Goal: Information Seeking & Learning: Learn about a topic

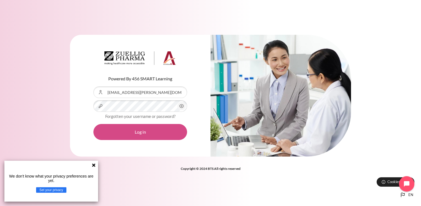
click at [131, 138] on button "Log in" at bounding box center [140, 132] width 94 height 16
click at [136, 132] on button "Log in" at bounding box center [140, 132] width 94 height 16
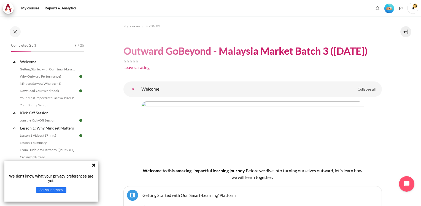
click at [96, 166] on icon at bounding box center [94, 165] width 4 height 4
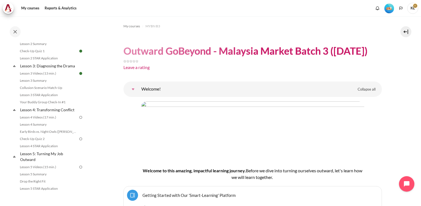
scroll to position [138, 0]
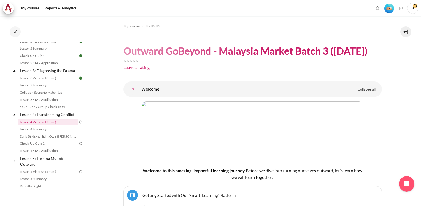
click at [57, 125] on link "Lesson 4 Videos (17 min.)" at bounding box center [48, 122] width 60 height 7
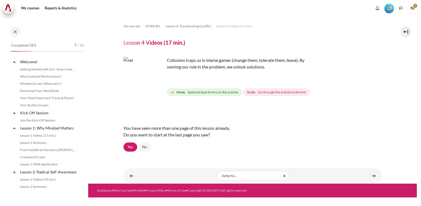
scroll to position [150, 0]
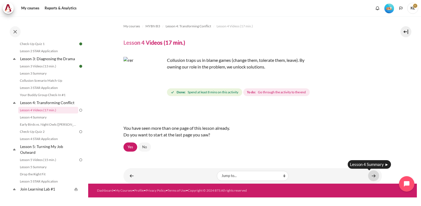
click at [376, 174] on link "Content" at bounding box center [373, 175] width 11 height 11
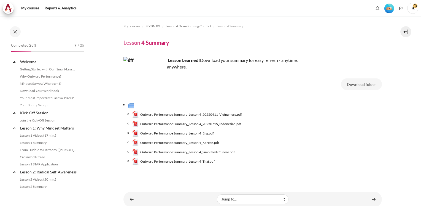
scroll to position [157, 0]
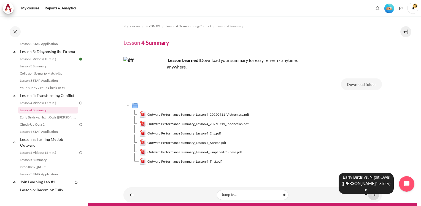
click at [369, 197] on link "Content" at bounding box center [373, 194] width 11 height 11
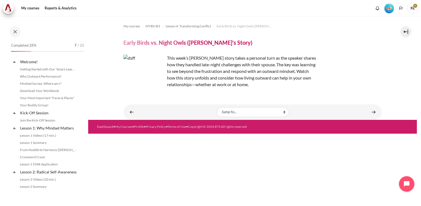
scroll to position [164, 0]
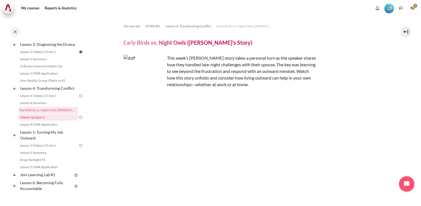
click at [48, 120] on link "Check-Up Quiz 2" at bounding box center [48, 117] width 60 height 7
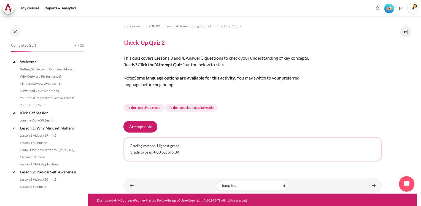
scroll to position [171, 0]
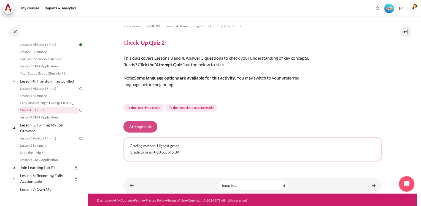
click at [143, 127] on button "Attempt quiz" at bounding box center [141, 127] width 34 height 12
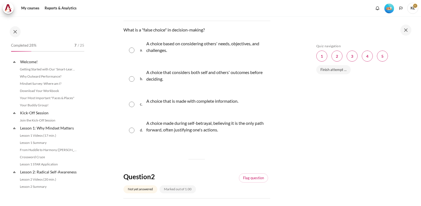
scroll to position [171, 0]
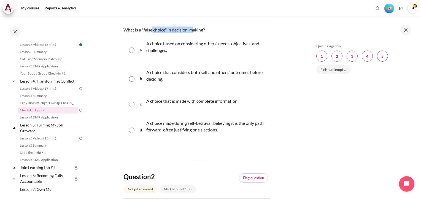
drag, startPoint x: 152, startPoint y: 31, endPoint x: 194, endPoint y: 30, distance: 41.4
click at [194, 30] on p "What is a "false choice" in decision-making?" at bounding box center [197, 29] width 147 height 7
drag, startPoint x: 194, startPoint y: 30, endPoint x: 184, endPoint y: 43, distance: 16.2
click at [184, 43] on p "A choice based on considering others' needs, objectives, and challenges." at bounding box center [206, 46] width 121 height 13
radio input "true"
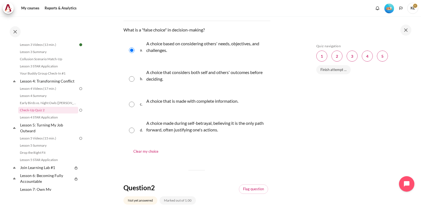
click at [157, 133] on div "A choice made during self-betrayal, believing it is the only path forward, ofte…" at bounding box center [206, 130] width 121 height 23
radio input "true"
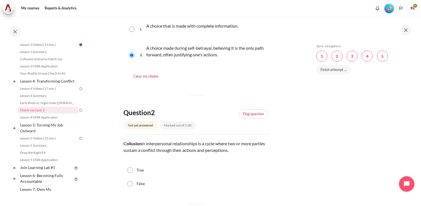
scroll to position [193, 0]
